Goal: Task Accomplishment & Management: Use online tool/utility

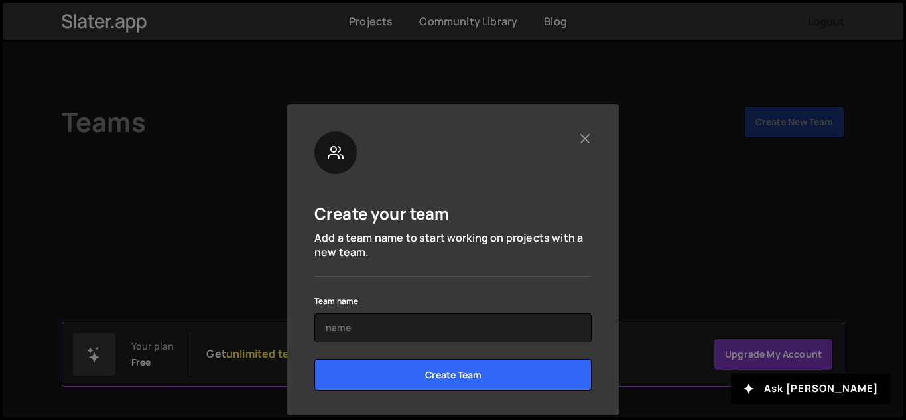
scroll to position [42, 0]
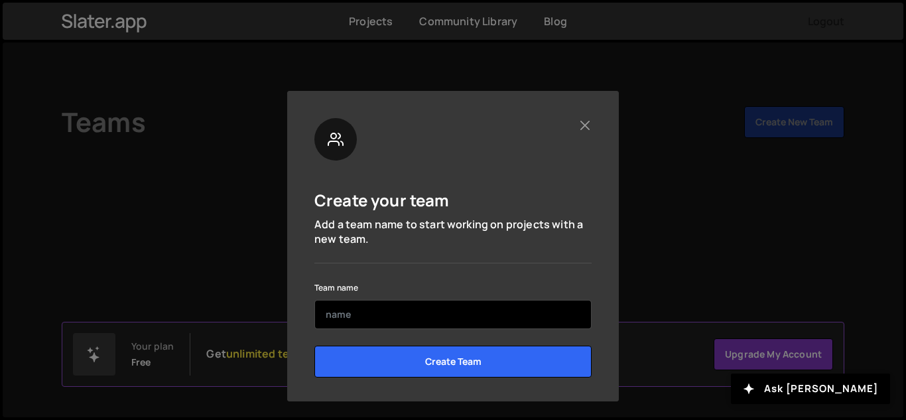
click at [470, 308] on input "text" at bounding box center [452, 314] width 277 height 29
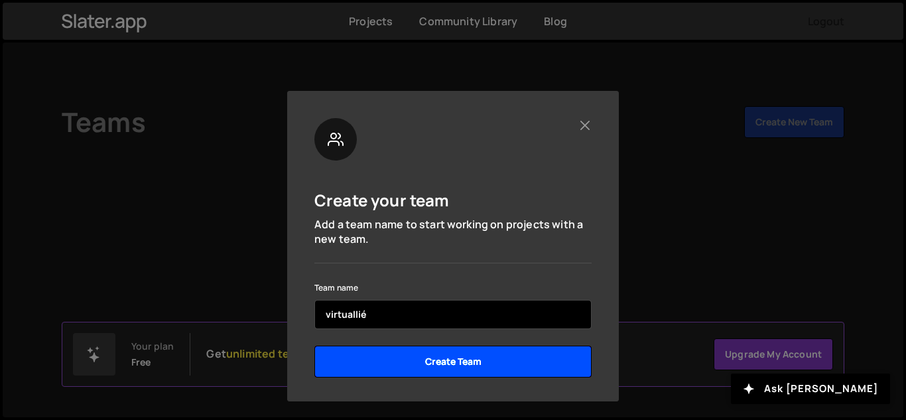
type input "virtuallié"
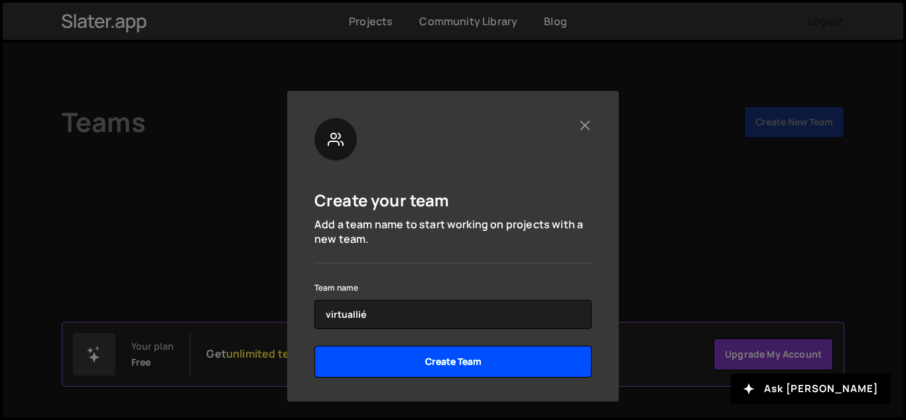
click at [457, 369] on input "Create Team" at bounding box center [452, 362] width 277 height 32
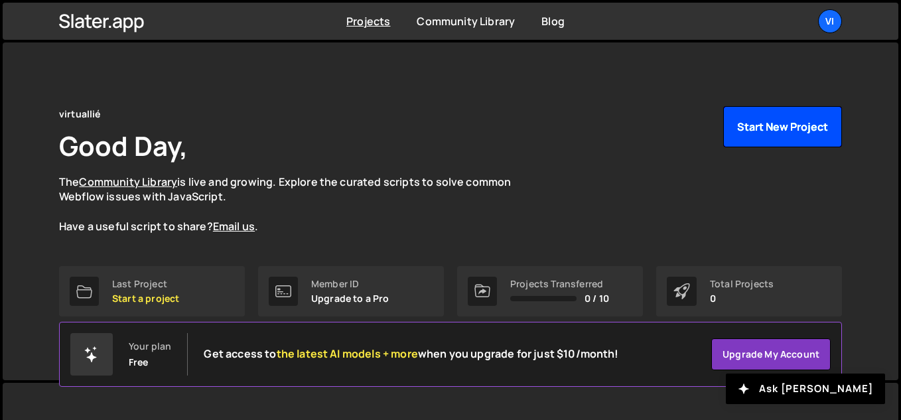
click at [757, 129] on button "Start New Project" at bounding box center [782, 126] width 119 height 41
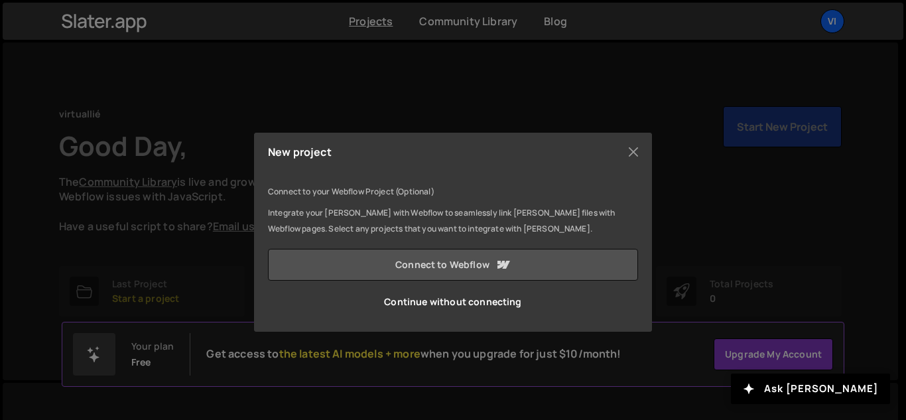
click at [509, 271] on icon at bounding box center [503, 265] width 16 height 16
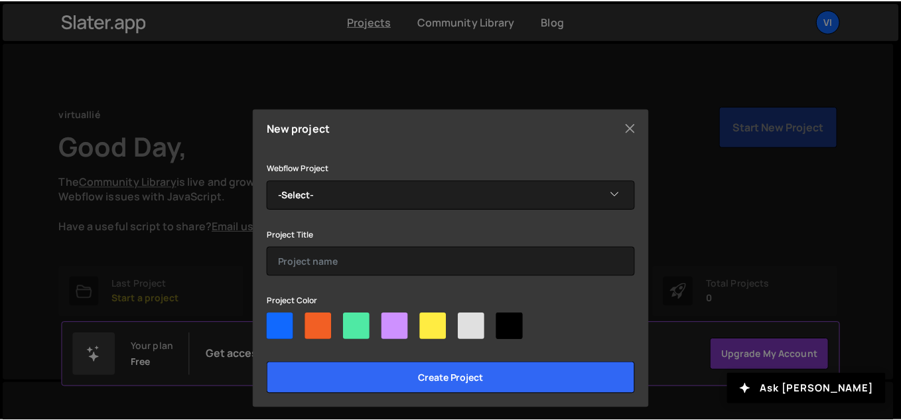
scroll to position [31, 0]
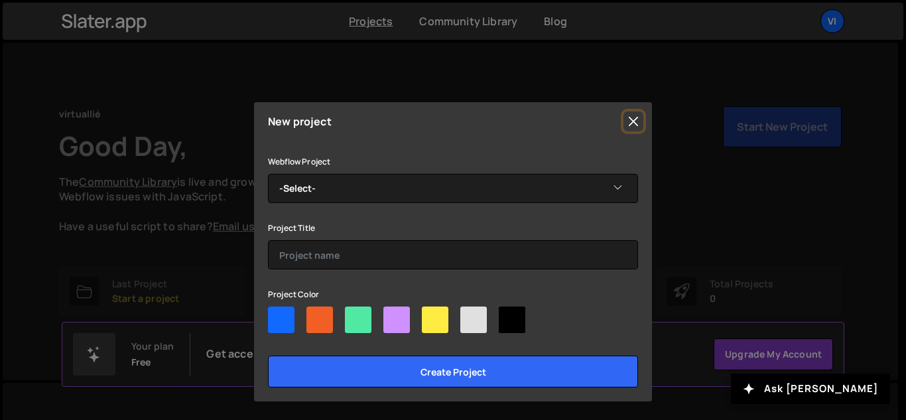
click at [635, 127] on button "Close" at bounding box center [633, 121] width 20 height 20
